Goal: Consume media (video, audio): Consume media (video, audio)

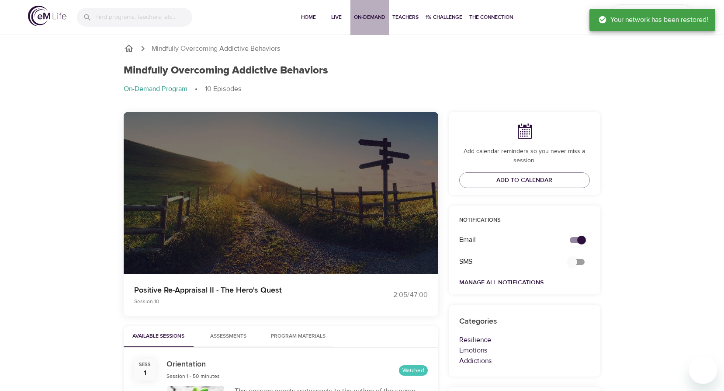
click at [368, 18] on span "On-Demand" at bounding box center [369, 17] width 31 height 9
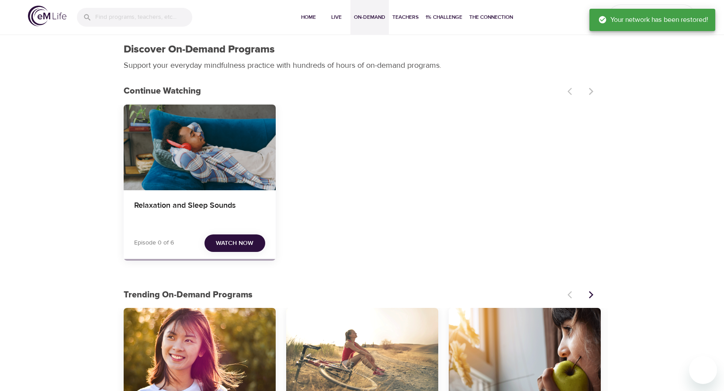
click at [602, 11] on div "Your network has been restored!" at bounding box center [653, 20] width 126 height 22
click at [601, 14] on div "Your network has been restored!" at bounding box center [654, 19] width 110 height 17
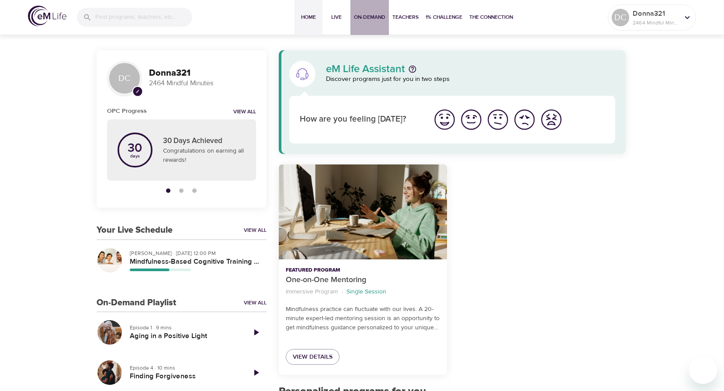
click at [365, 17] on span "On-Demand" at bounding box center [369, 17] width 31 height 9
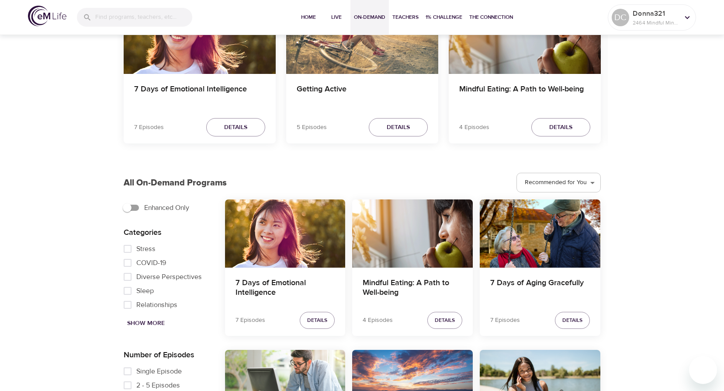
scroll to position [306, 0]
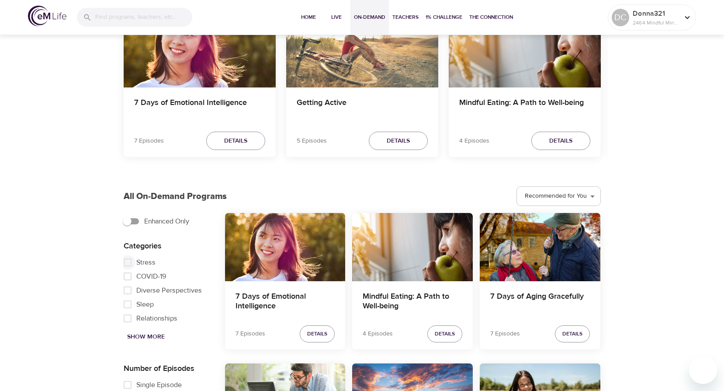
click at [128, 262] on input "Stress" at bounding box center [127, 262] width 17 height 14
checkbox input "true"
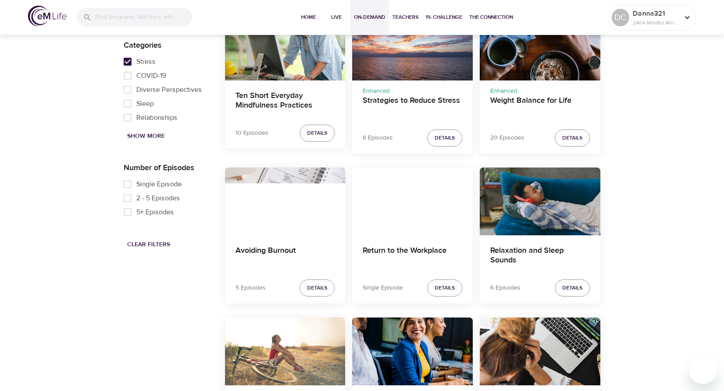
scroll to position [568, 0]
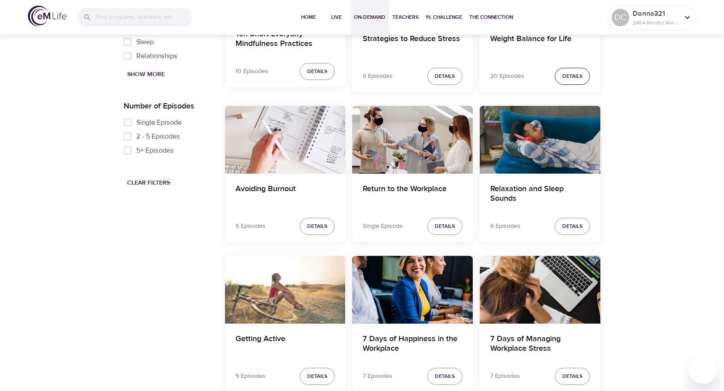
click at [565, 81] on button "Details" at bounding box center [572, 76] width 35 height 17
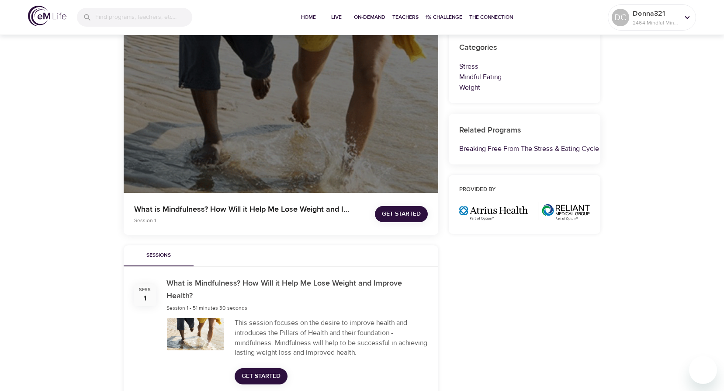
scroll to position [131, 0]
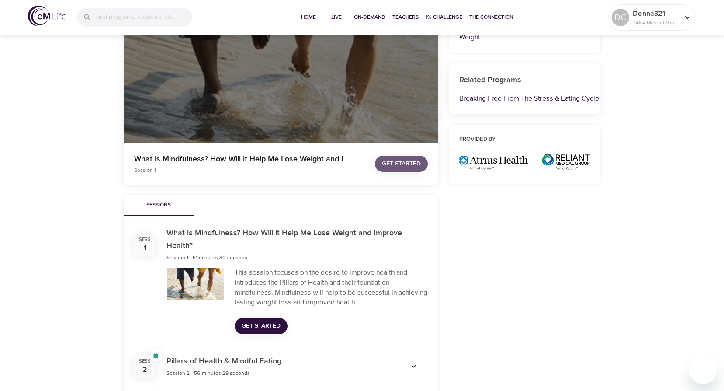
click at [393, 164] on span "Get Started" at bounding box center [401, 163] width 39 height 11
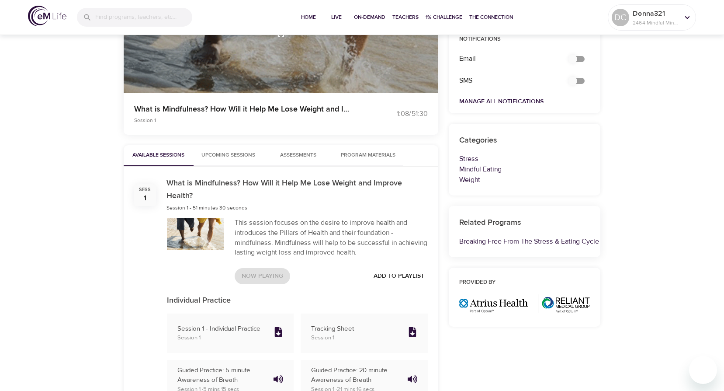
scroll to position [219, 0]
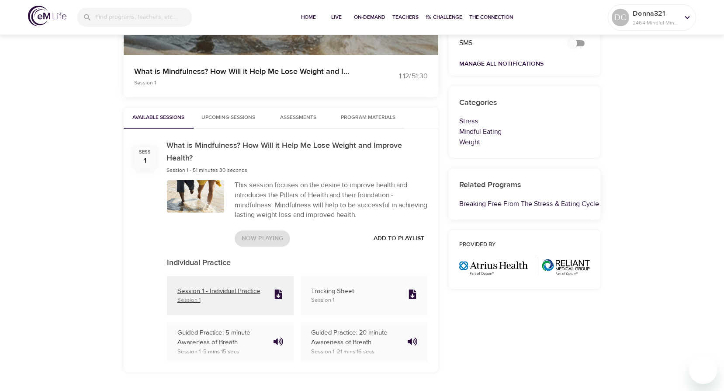
click at [277, 295] on icon at bounding box center [278, 294] width 7 height 10
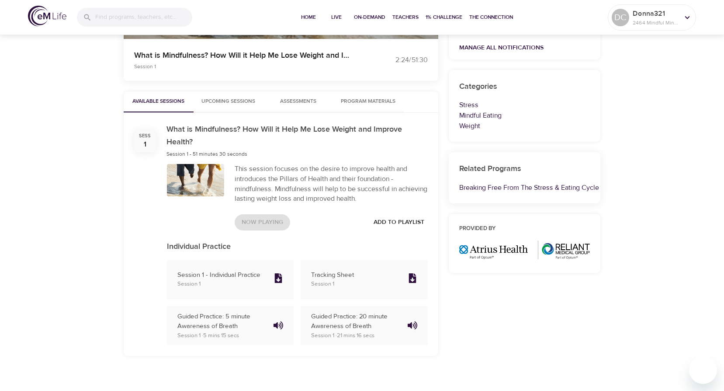
scroll to position [244, 0]
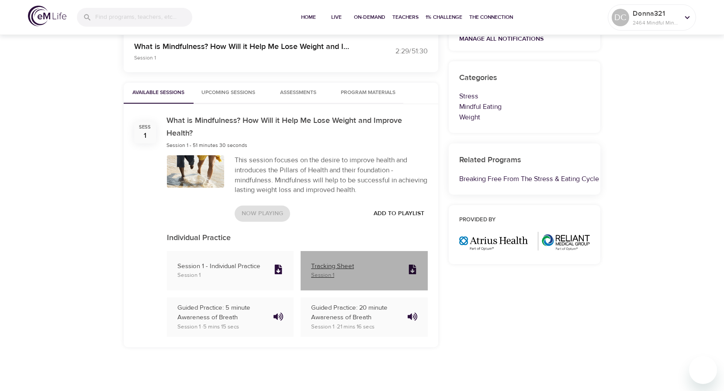
click at [411, 270] on icon at bounding box center [412, 270] width 7 height 10
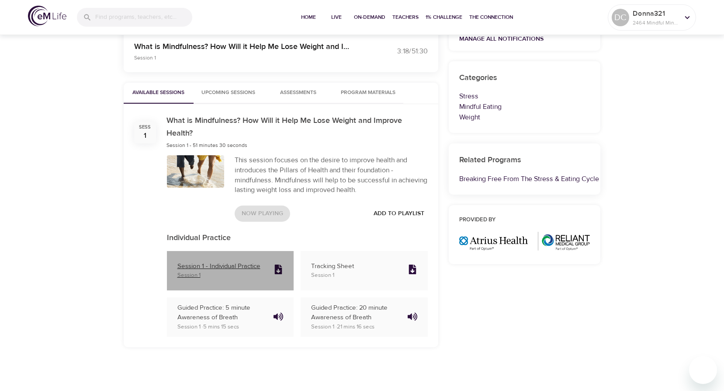
click at [277, 268] on icon at bounding box center [278, 270] width 7 height 10
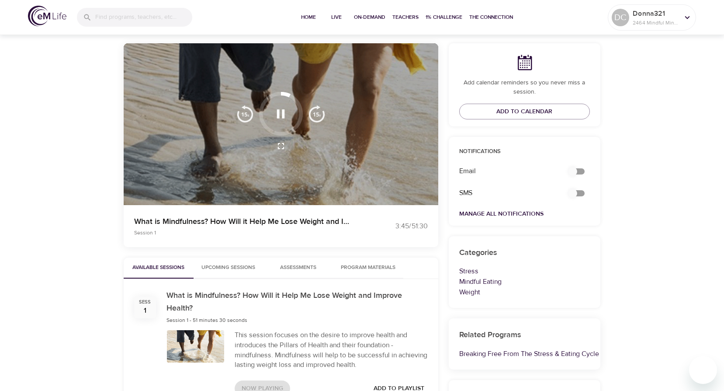
scroll to position [25, 0]
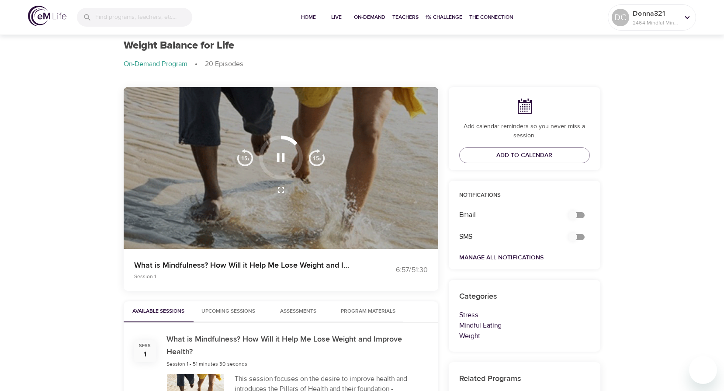
click at [283, 157] on icon "button" at bounding box center [281, 157] width 8 height 9
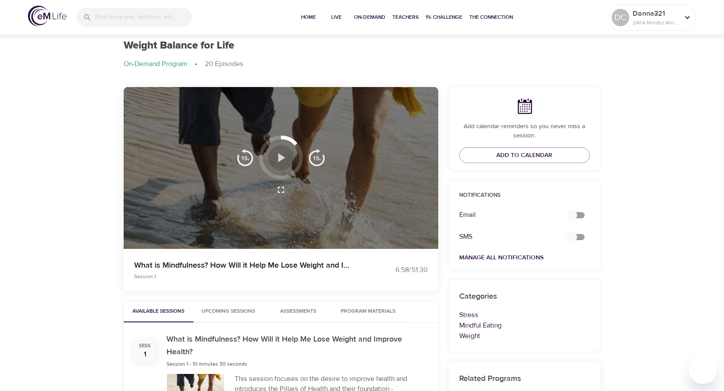
click at [278, 159] on icon "button" at bounding box center [281, 157] width 7 height 9
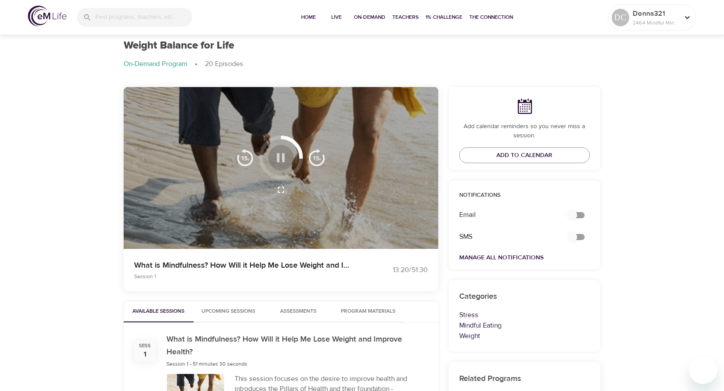
click at [278, 157] on icon "button" at bounding box center [281, 157] width 8 height 9
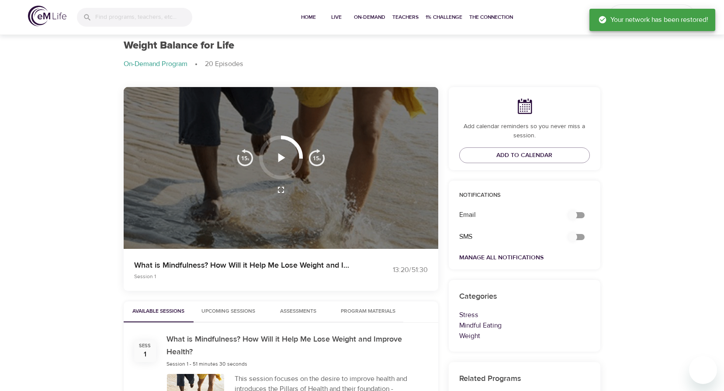
click at [278, 156] on icon "button" at bounding box center [281, 157] width 7 height 9
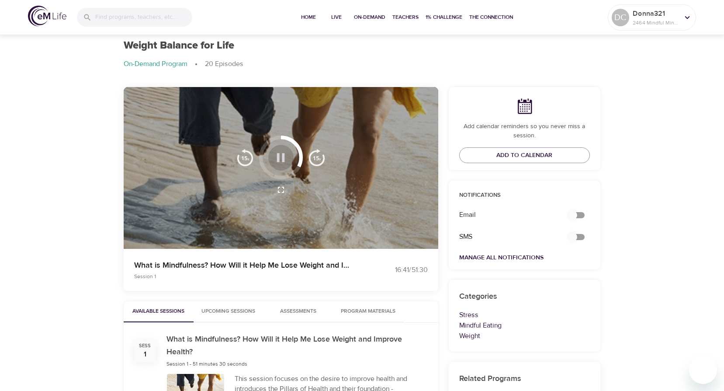
click at [278, 160] on icon "button" at bounding box center [281, 157] width 8 height 9
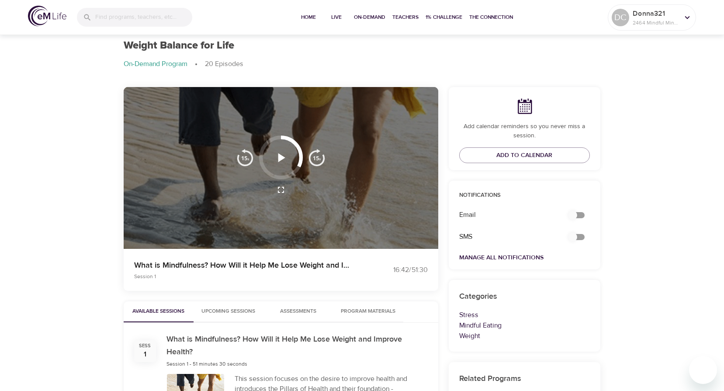
drag, startPoint x: 186, startPoint y: 165, endPoint x: 199, endPoint y: 162, distance: 13.2
click at [199, 162] on div at bounding box center [281, 168] width 315 height 162
click at [282, 157] on icon "button" at bounding box center [281, 157] width 7 height 9
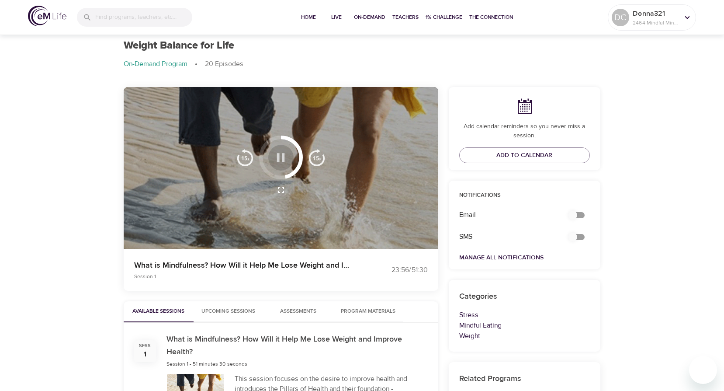
click at [281, 156] on icon "button" at bounding box center [280, 157] width 15 height 15
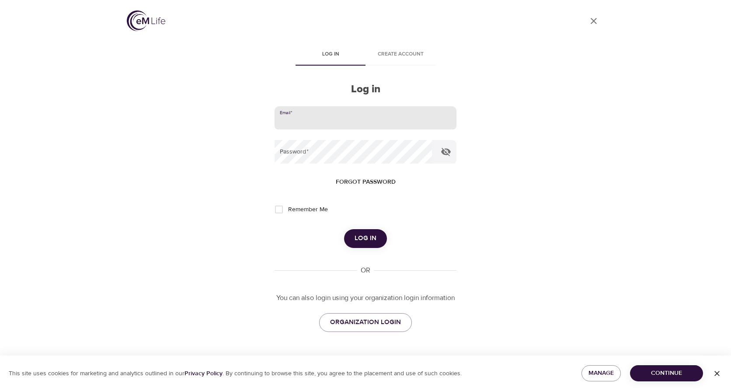
click at [329, 118] on input "email" at bounding box center [366, 118] width 182 height 24
type input "[EMAIL_ADDRESS][DOMAIN_NAME]"
click at [344, 229] on button "Log in" at bounding box center [365, 238] width 43 height 18
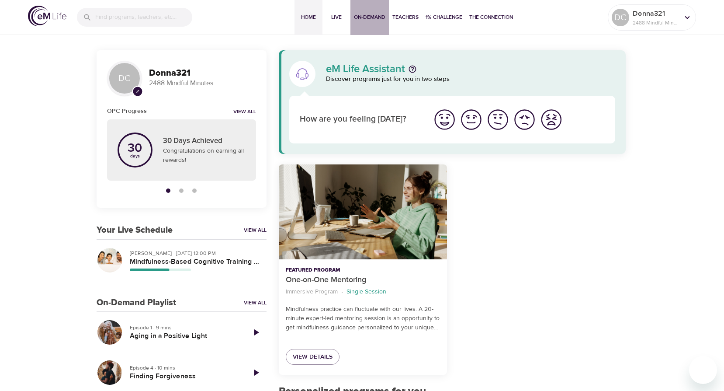
click at [361, 14] on span "On-Demand" at bounding box center [369, 17] width 31 height 9
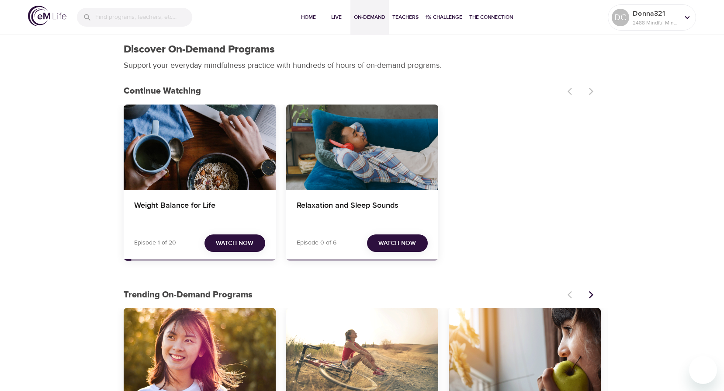
click at [228, 244] on span "Watch Now" at bounding box center [235, 243] width 38 height 11
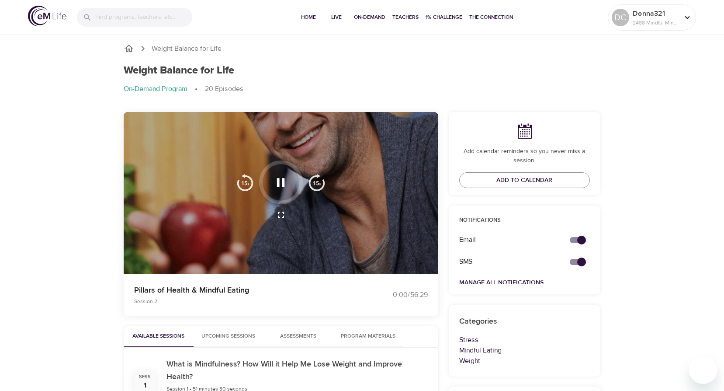
click at [283, 182] on icon "button" at bounding box center [281, 182] width 8 height 9
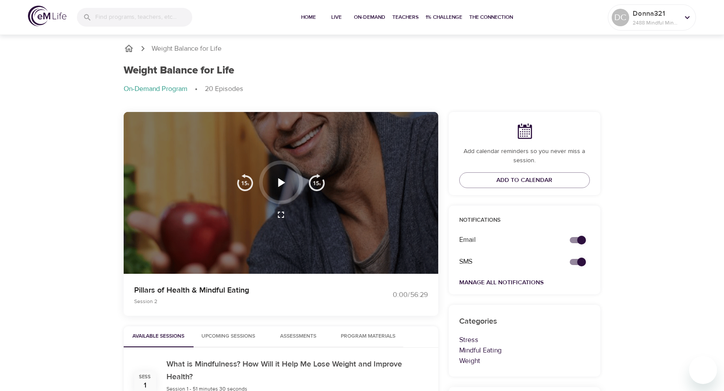
click at [282, 184] on icon "button" at bounding box center [280, 182] width 15 height 15
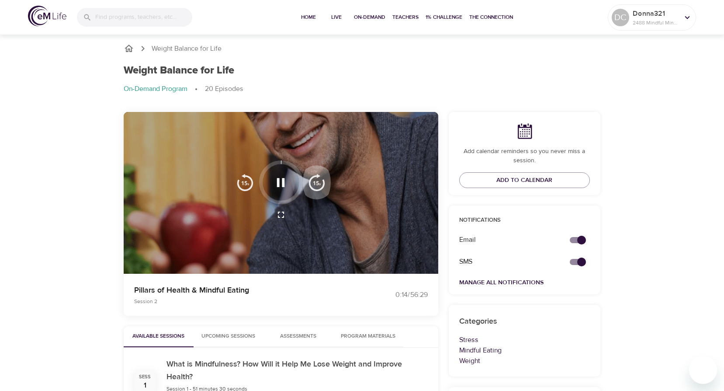
click at [314, 181] on img "button" at bounding box center [316, 182] width 17 height 17
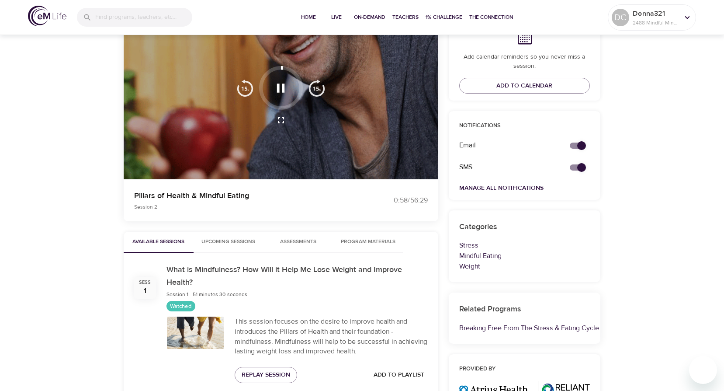
scroll to position [44, 0]
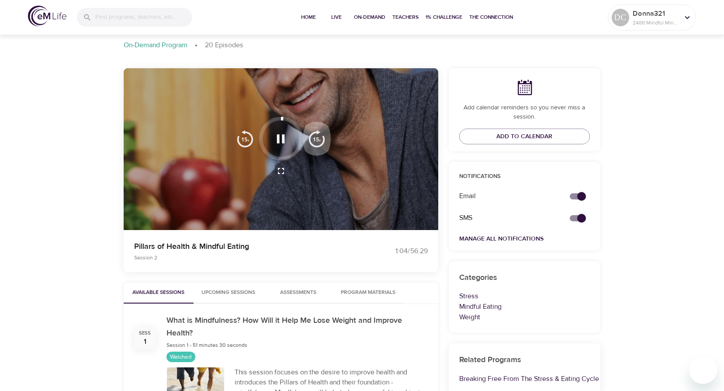
click at [315, 137] on img "button" at bounding box center [316, 138] width 17 height 17
click at [319, 136] on img "button" at bounding box center [316, 138] width 17 height 17
click at [320, 143] on img "button" at bounding box center [316, 138] width 17 height 17
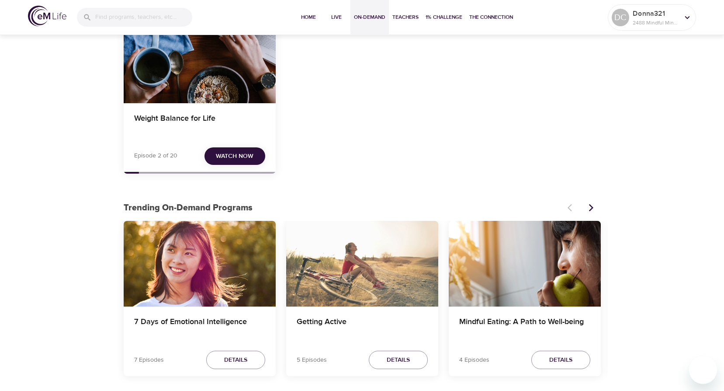
scroll to position [87, 0]
click at [163, 74] on div "Weight Balance for Life" at bounding box center [200, 60] width 152 height 86
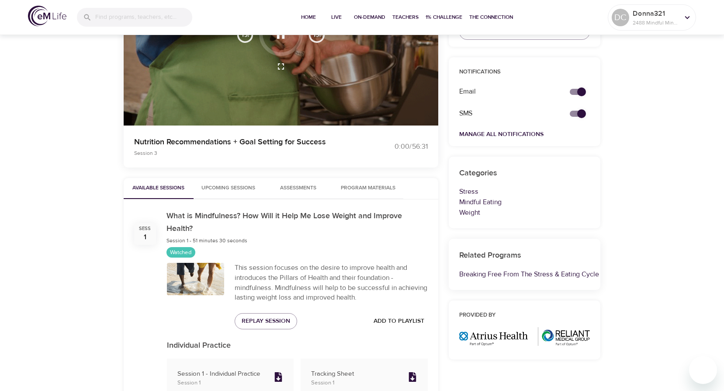
scroll to position [175, 0]
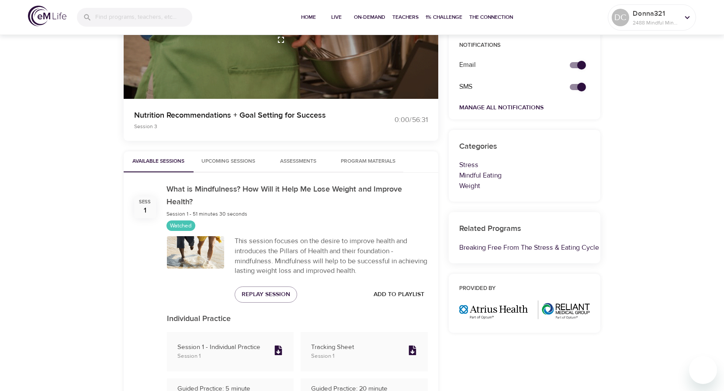
click at [180, 223] on span "Watched" at bounding box center [181, 226] width 29 height 8
click at [179, 224] on span "Watched" at bounding box center [181, 226] width 29 height 8
click at [256, 289] on span "Replay Session" at bounding box center [266, 294] width 49 height 11
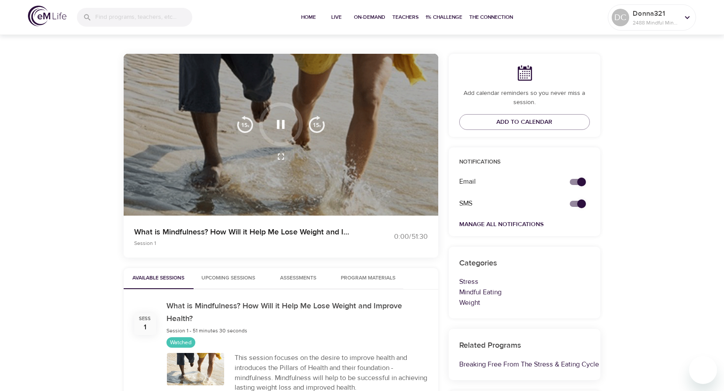
scroll to position [0, 0]
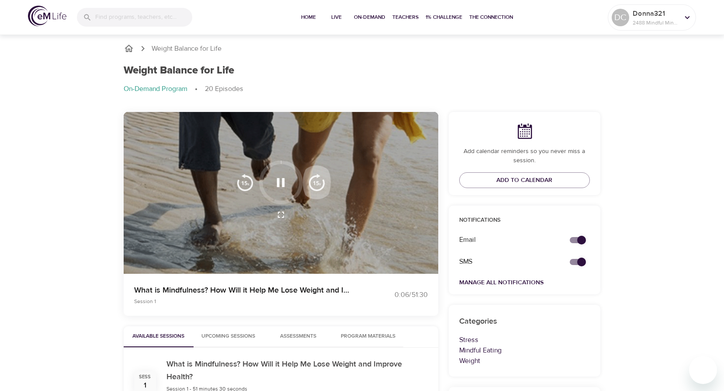
click at [321, 186] on img "button" at bounding box center [316, 182] width 17 height 17
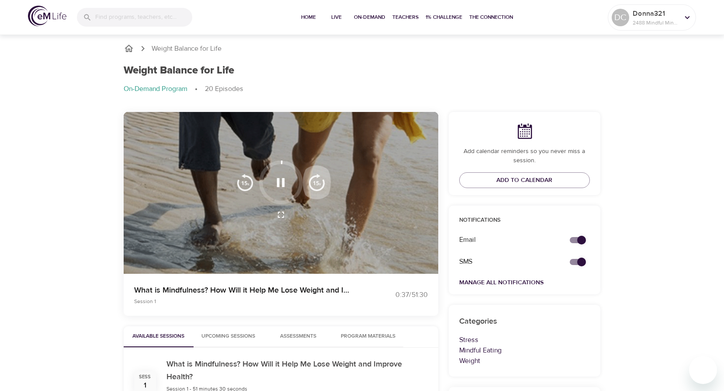
click at [321, 186] on img "button" at bounding box center [316, 182] width 17 height 17
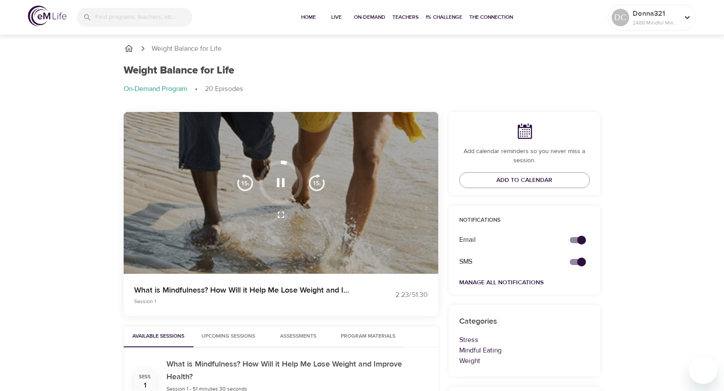
click at [319, 181] on img "button" at bounding box center [316, 182] width 17 height 17
click at [244, 184] on img "button" at bounding box center [245, 182] width 17 height 17
click at [284, 181] on icon "button" at bounding box center [281, 182] width 8 height 9
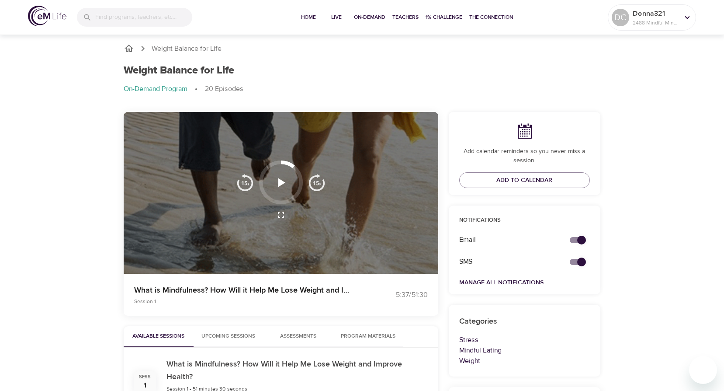
click at [282, 180] on icon "button" at bounding box center [280, 182] width 15 height 15
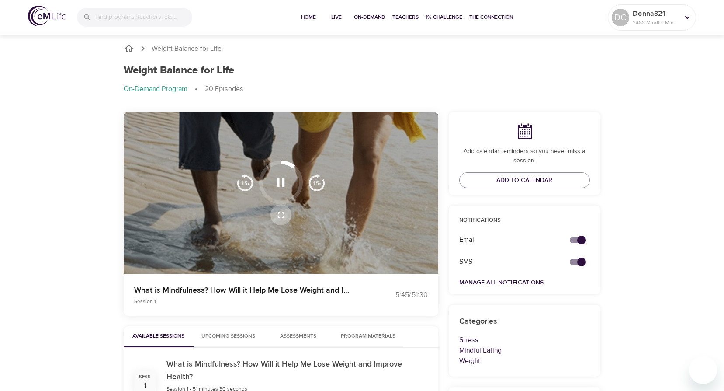
click at [284, 214] on icon "button" at bounding box center [281, 214] width 10 height 10
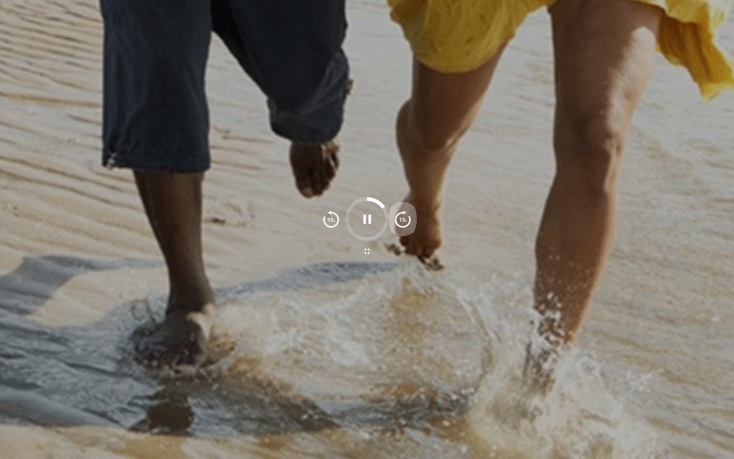
click at [402, 217] on img "button" at bounding box center [402, 218] width 17 height 17
click at [406, 218] on img "button" at bounding box center [402, 218] width 17 height 17
click at [407, 219] on img "button" at bounding box center [402, 218] width 17 height 17
click at [407, 218] on img "button" at bounding box center [402, 218] width 17 height 17
click at [402, 210] on img "button" at bounding box center [402, 218] width 17 height 17
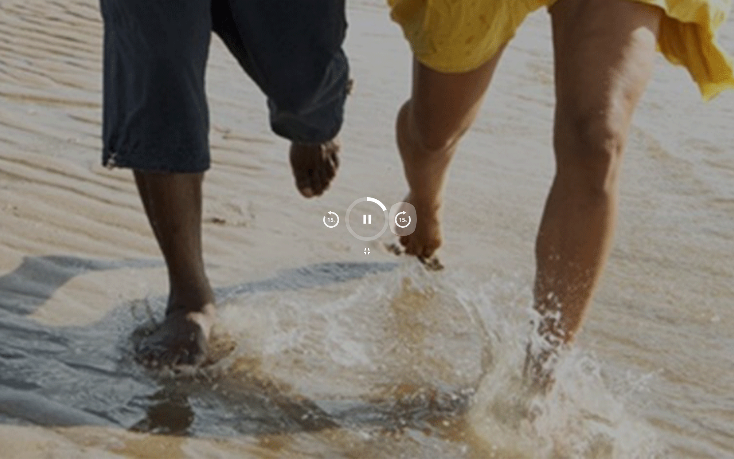
click at [402, 219] on img "button" at bounding box center [402, 218] width 17 height 17
click at [403, 216] on img "button" at bounding box center [402, 218] width 17 height 17
click at [405, 217] on img "button" at bounding box center [402, 218] width 17 height 17
click at [414, 223] on button "button" at bounding box center [403, 219] width 28 height 44
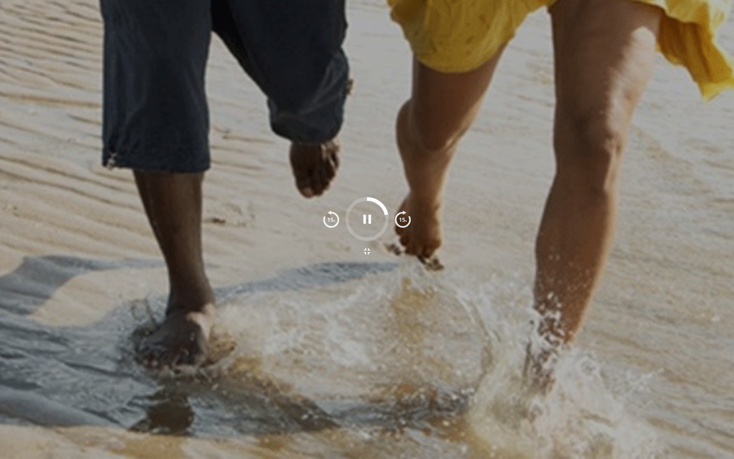
click at [407, 220] on img "button" at bounding box center [402, 218] width 17 height 17
click at [409, 217] on img "button" at bounding box center [402, 218] width 17 height 17
click at [410, 219] on img "button" at bounding box center [402, 218] width 17 height 17
click at [408, 218] on img "button" at bounding box center [402, 218] width 17 height 17
click at [325, 224] on img "button" at bounding box center [331, 218] width 17 height 17
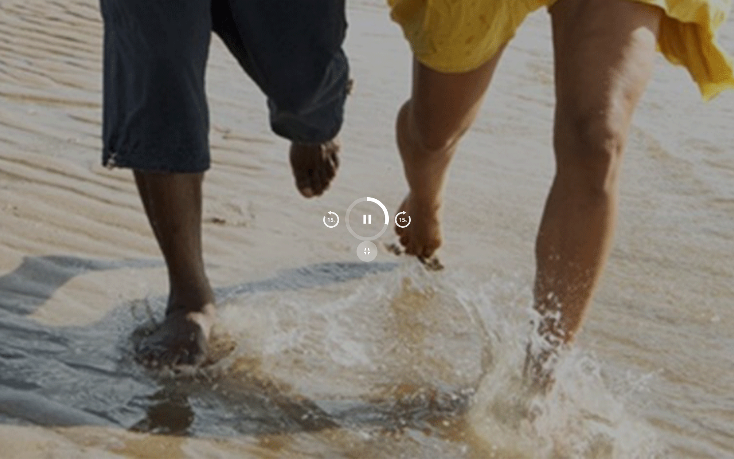
click at [368, 250] on icon "button" at bounding box center [367, 251] width 10 height 10
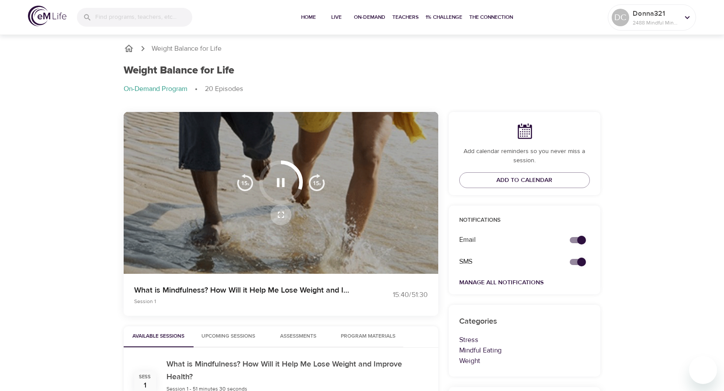
click at [279, 216] on icon "button" at bounding box center [281, 214] width 10 height 10
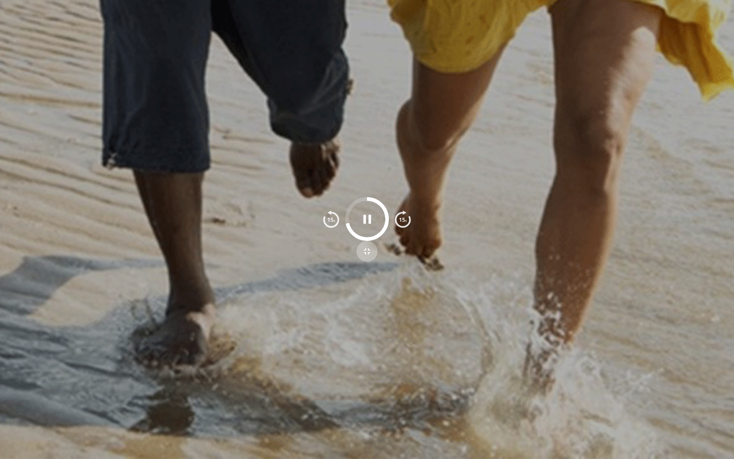
click at [367, 249] on icon "button" at bounding box center [367, 251] width 10 height 10
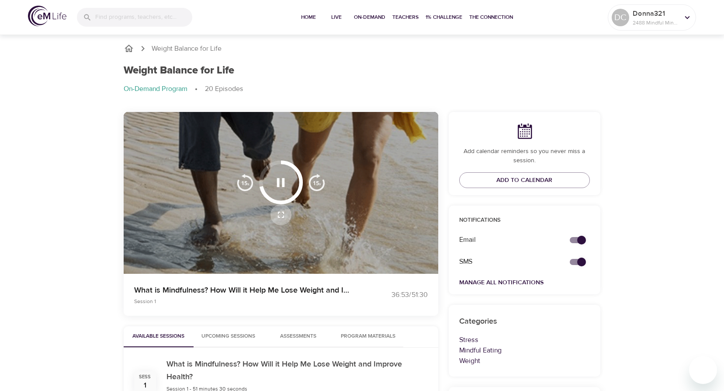
click at [282, 214] on icon "button" at bounding box center [281, 214] width 10 height 10
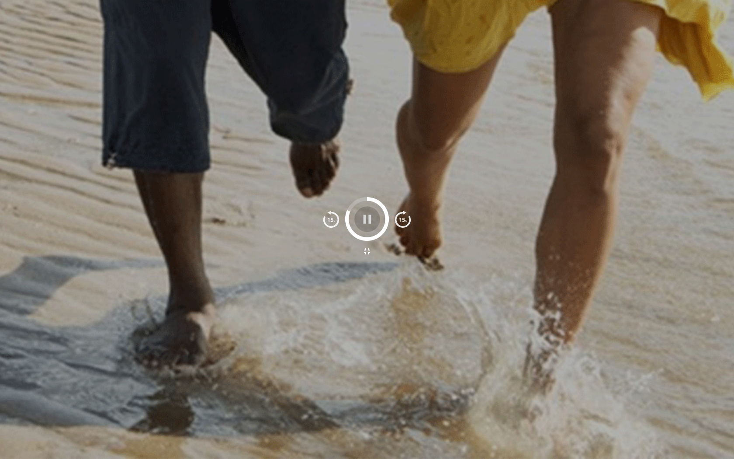
click at [370, 217] on icon "button" at bounding box center [367, 219] width 8 height 9
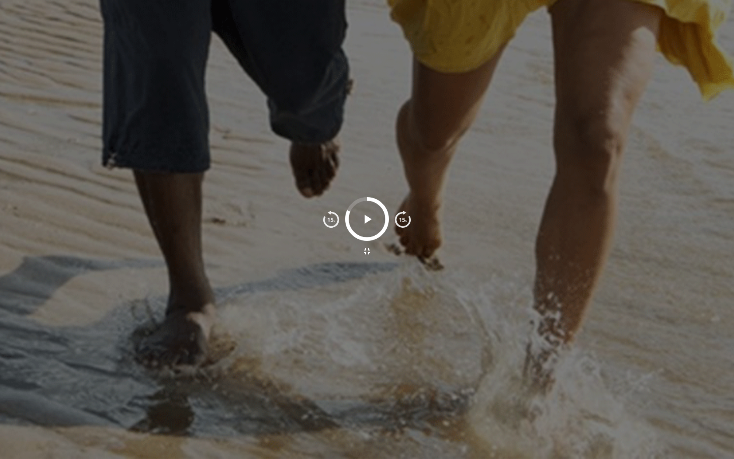
click at [368, 214] on icon "button" at bounding box center [367, 219] width 15 height 15
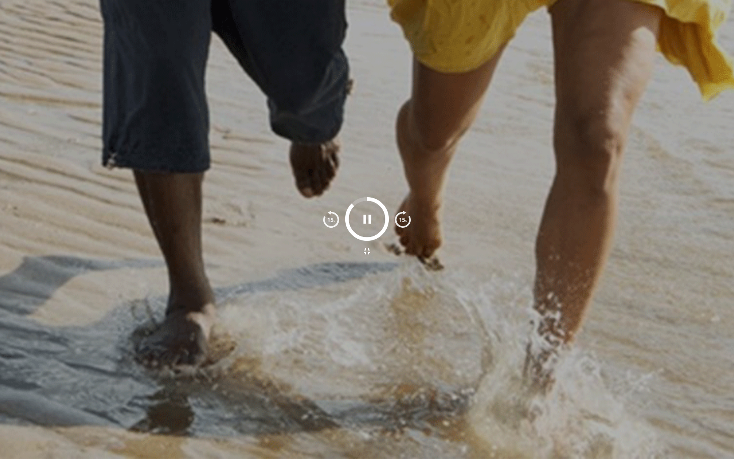
click at [331, 224] on img "button" at bounding box center [331, 218] width 17 height 17
click at [368, 220] on icon "button" at bounding box center [367, 219] width 15 height 15
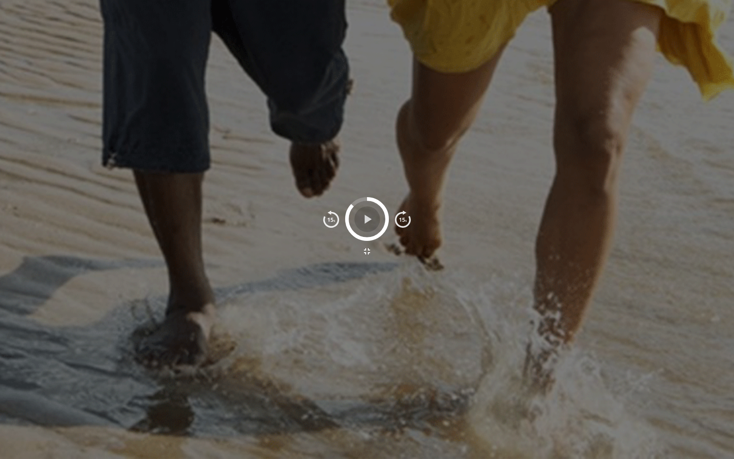
click at [364, 218] on icon "button" at bounding box center [367, 219] width 15 height 15
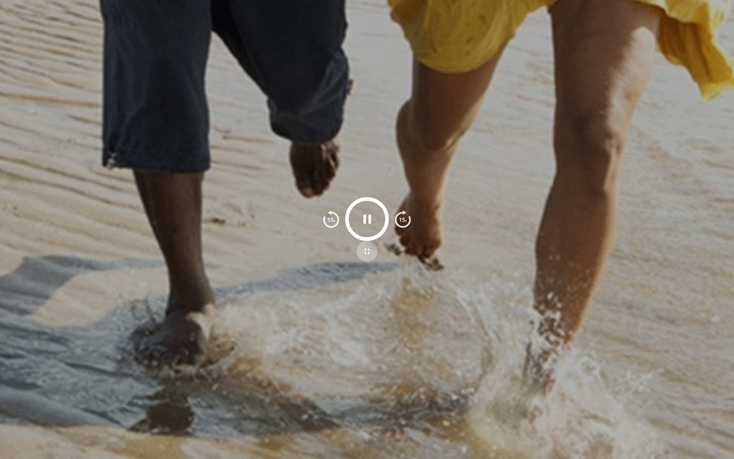
click at [369, 250] on icon "button" at bounding box center [367, 251] width 6 height 6
